Goal: Transaction & Acquisition: Download file/media

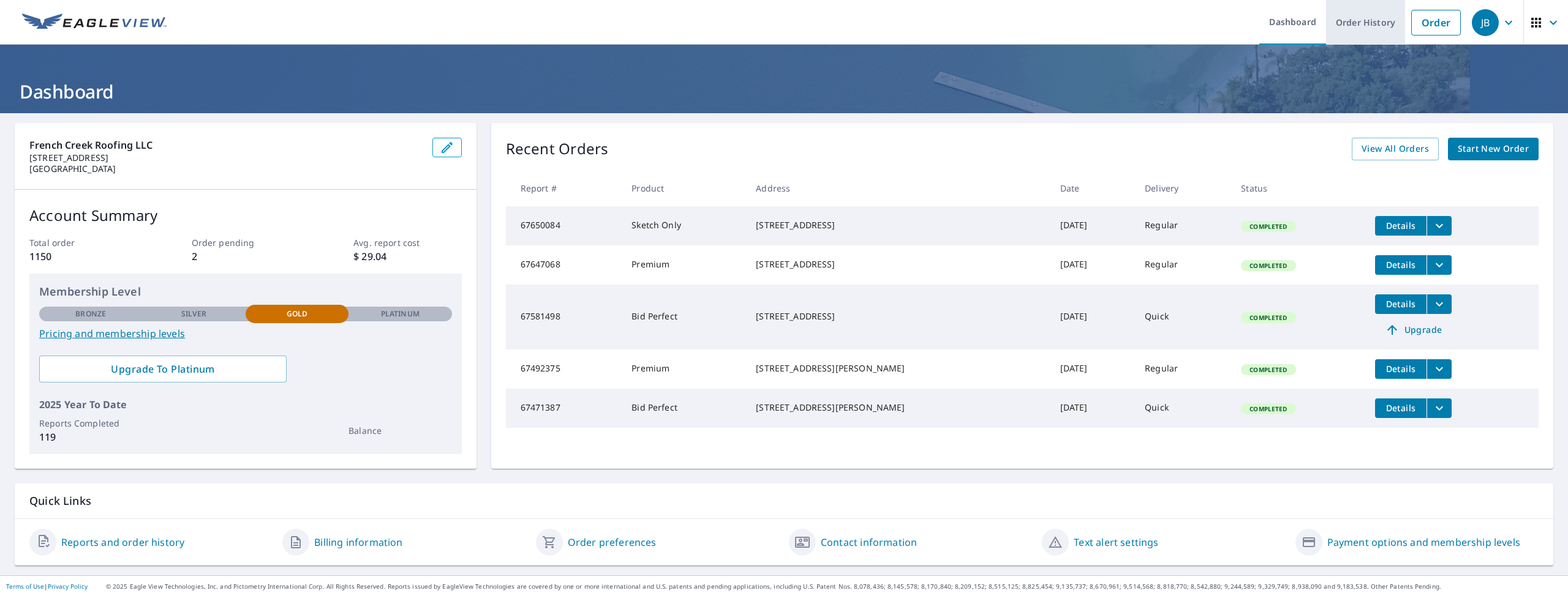
click at [1387, 23] on link "Order History" at bounding box center [1366, 22] width 79 height 44
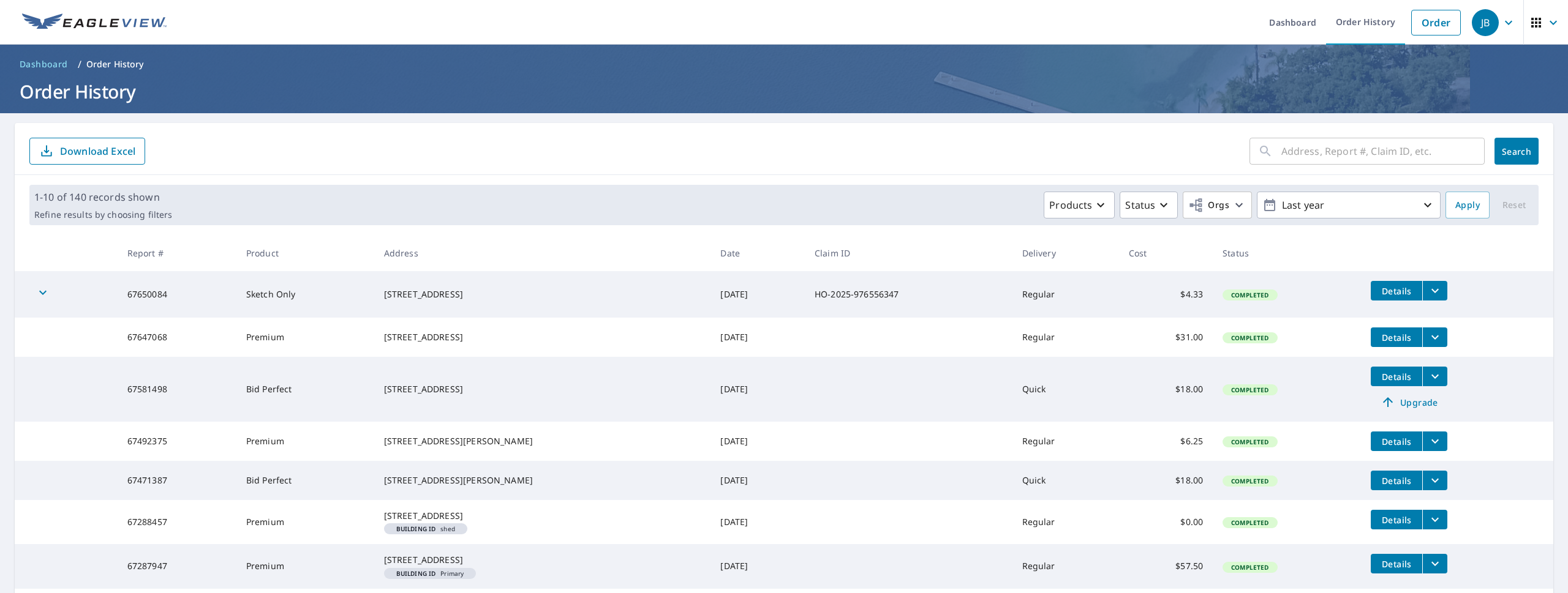
click at [1292, 157] on input "text" at bounding box center [1383, 151] width 203 height 35
type input "94"
click button "Search" at bounding box center [1517, 151] width 44 height 27
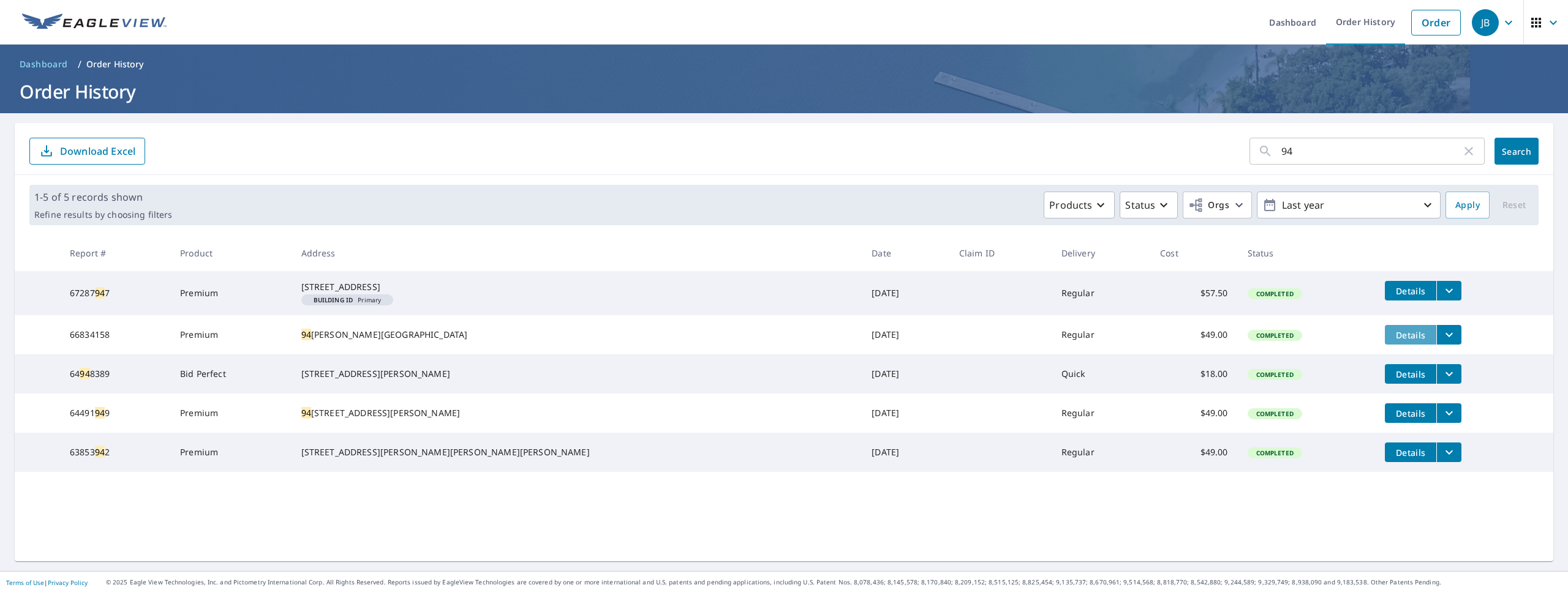
click at [1392, 341] on span "Details" at bounding box center [1410, 335] width 37 height 12
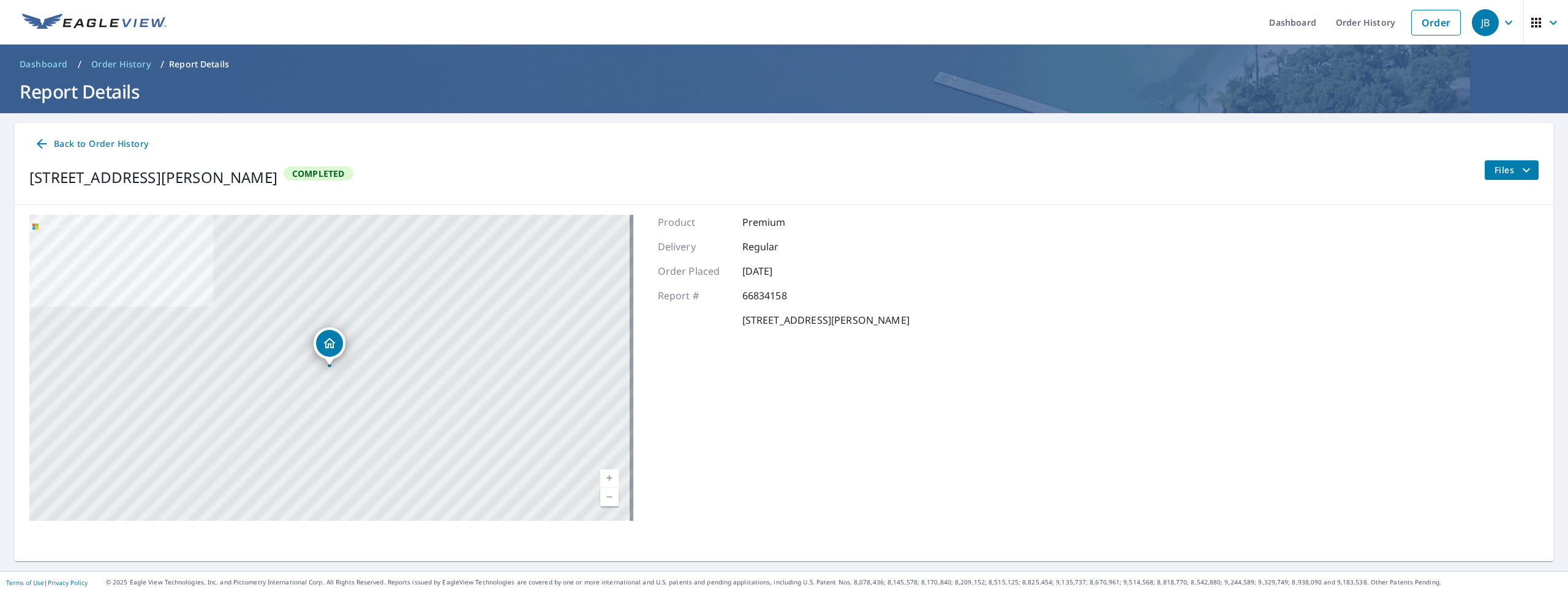
click at [1502, 176] on span "Files" at bounding box center [1514, 170] width 40 height 15
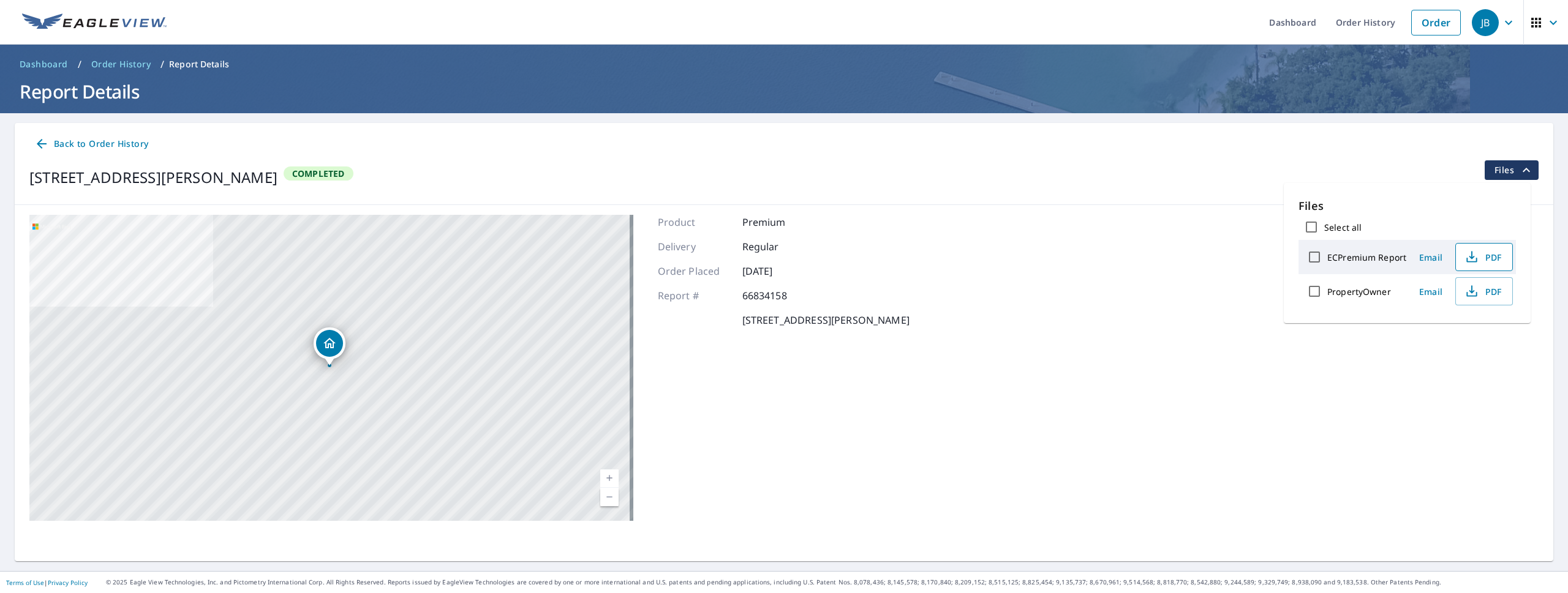
click at [1484, 257] on span "PDF" at bounding box center [1483, 257] width 40 height 15
